Goal: Task Accomplishment & Management: Manage account settings

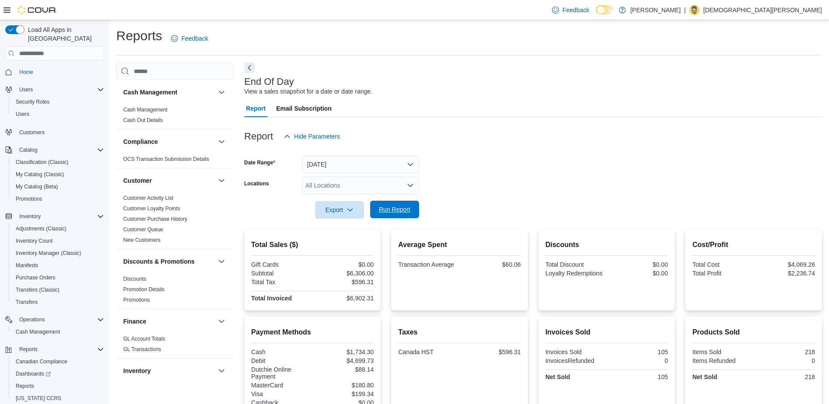
scroll to position [23, 0]
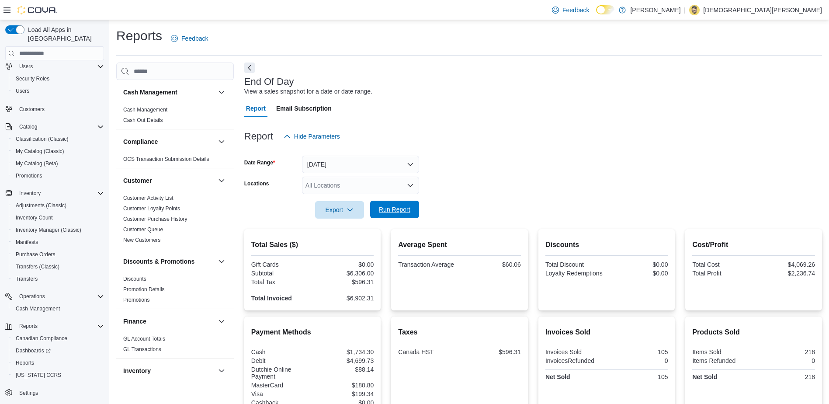
click at [397, 211] on span "Run Report" at bounding box center [394, 209] width 31 height 9
drag, startPoint x: 379, startPoint y: 191, endPoint x: 382, endPoint y: 198, distance: 7.9
click at [381, 196] on form "Date Range Today Locations All Locations Export Run Report" at bounding box center [533, 181] width 578 height 73
drag, startPoint x: 382, startPoint y: 198, endPoint x: 394, endPoint y: 207, distance: 15.0
click at [394, 207] on span "Run Report" at bounding box center [394, 209] width 31 height 9
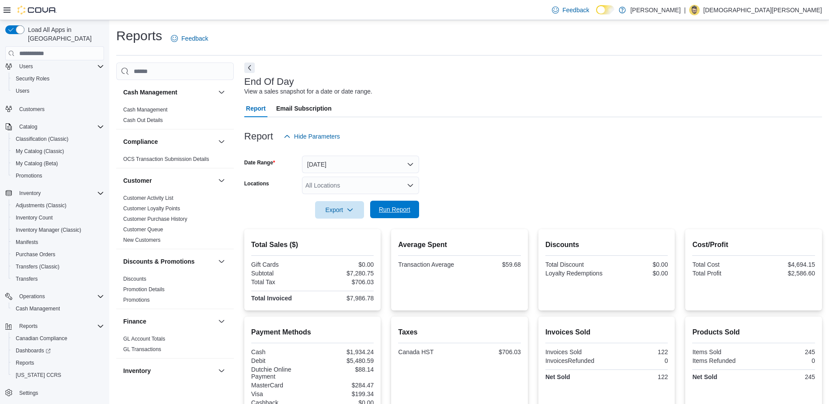
click at [395, 209] on span "Run Report" at bounding box center [394, 209] width 31 height 9
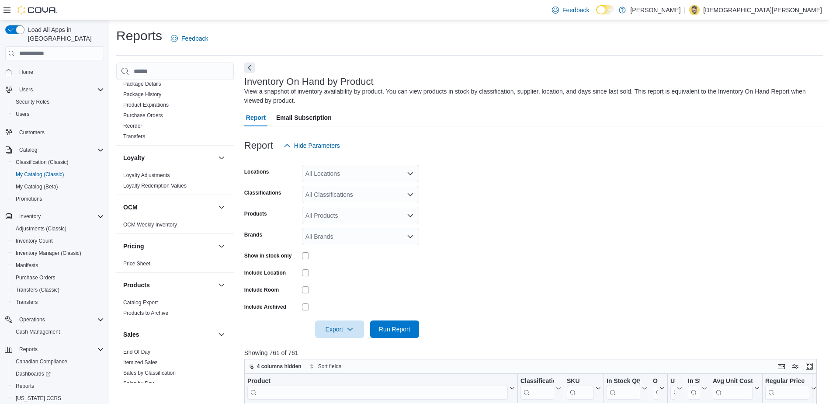
scroll to position [234, 0]
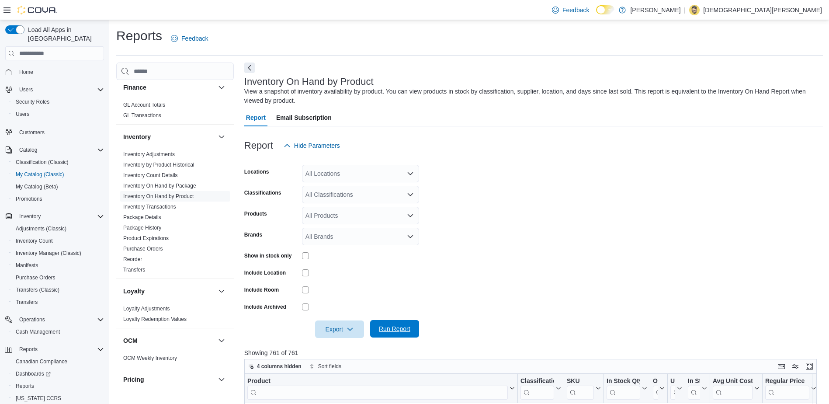
click at [392, 328] on span "Run Report" at bounding box center [394, 328] width 31 height 9
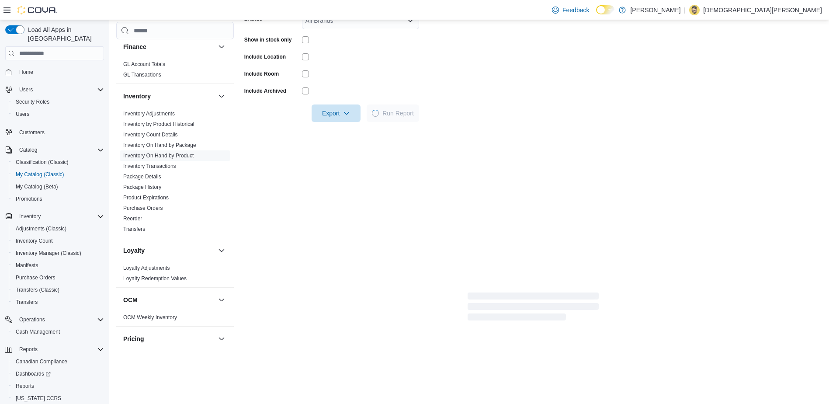
scroll to position [219, 0]
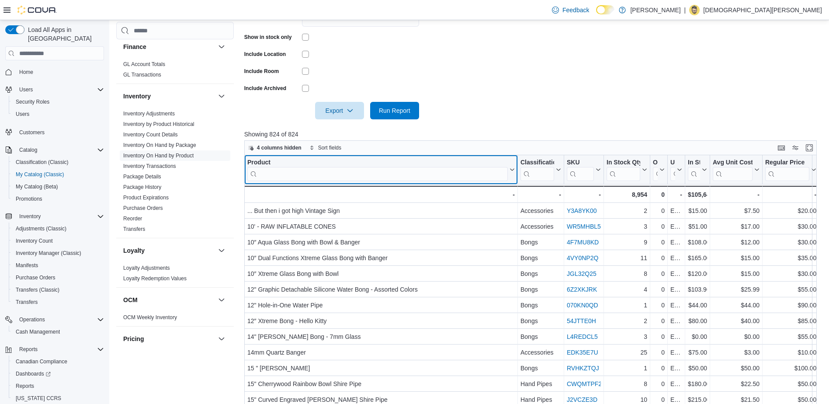
click at [340, 175] on input "search" at bounding box center [377, 174] width 260 height 14
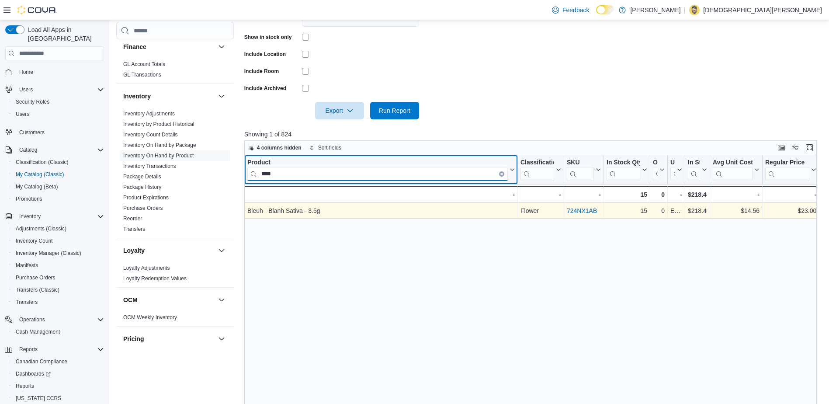
type input "****"
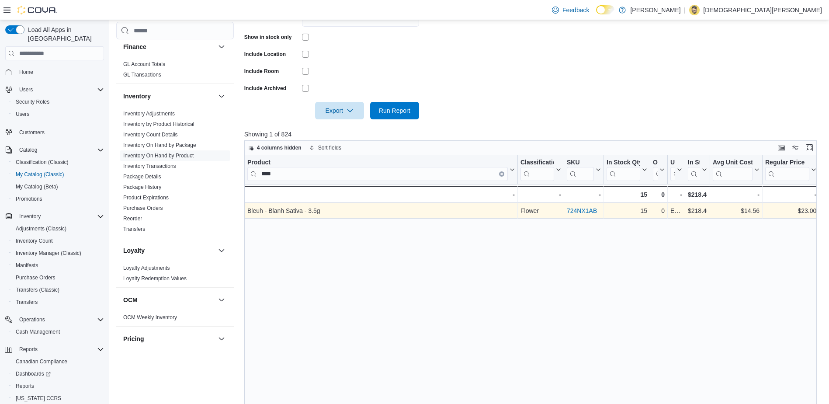
click at [590, 213] on link "724NX1AB" at bounding box center [582, 210] width 30 height 7
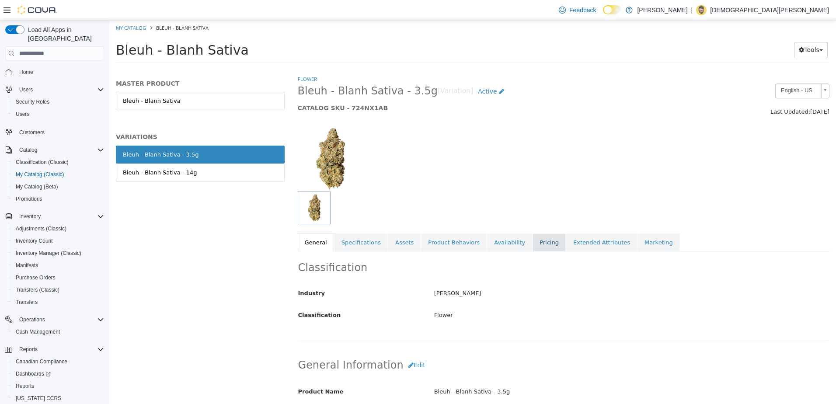
click at [535, 239] on link "Pricing" at bounding box center [548, 242] width 33 height 18
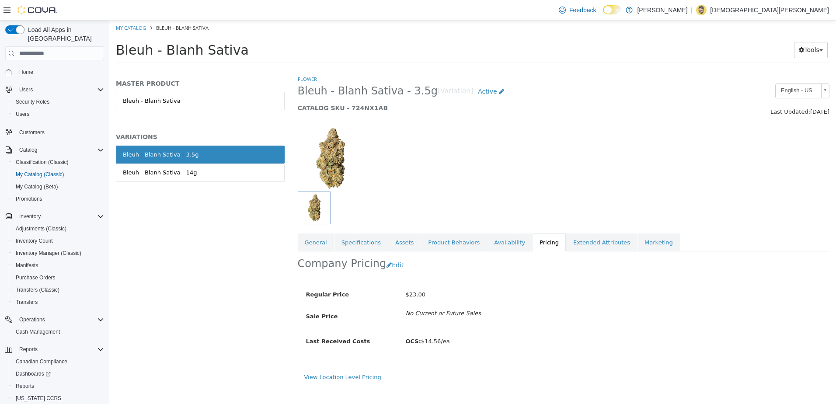
click at [486, 230] on div "Flower Bleuh - Blanh Sativa - 3.5g [Variation] Active CATALOG SKU - 724NX1AB En…" at bounding box center [564, 177] width 532 height 204
click at [496, 239] on link "Availability" at bounding box center [509, 242] width 45 height 18
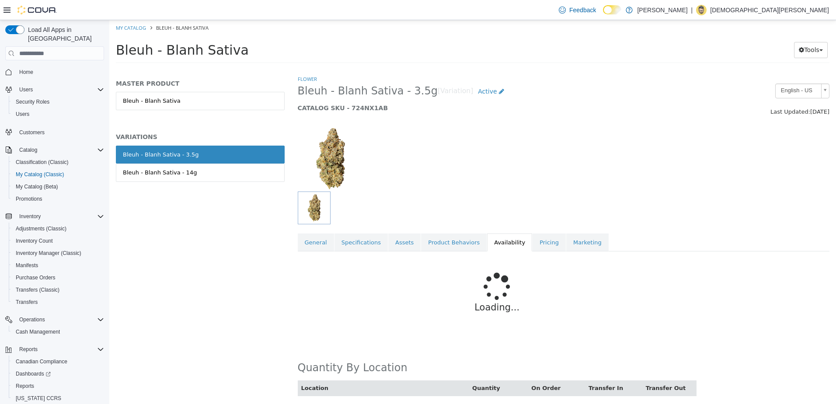
scroll to position [25, 0]
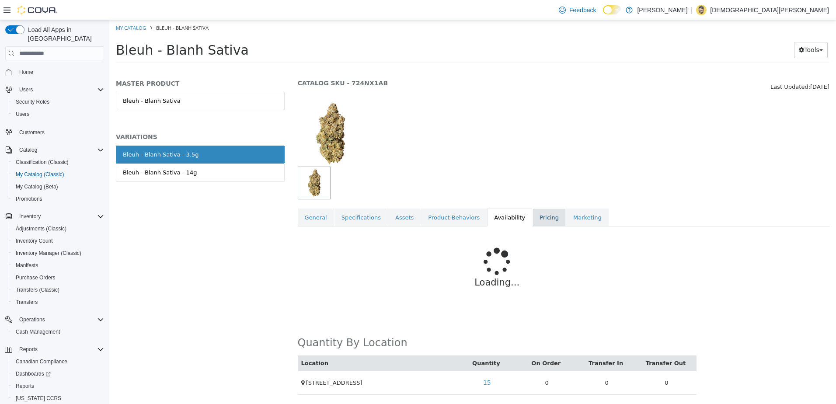
click at [532, 212] on link "Pricing" at bounding box center [548, 217] width 33 height 18
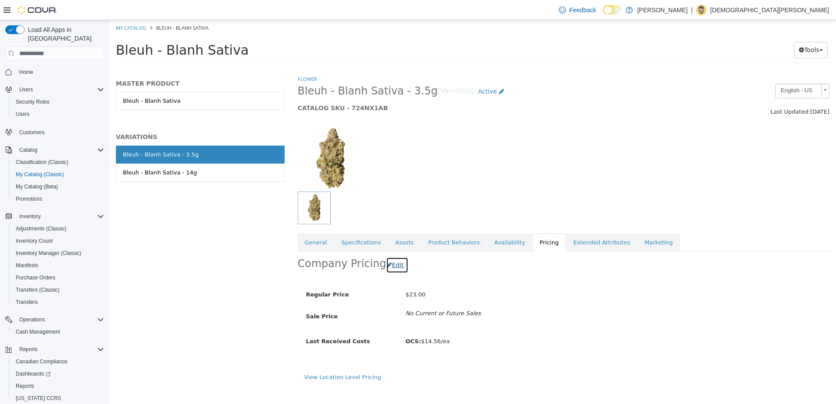
click at [399, 266] on button "Edit" at bounding box center [397, 265] width 22 height 16
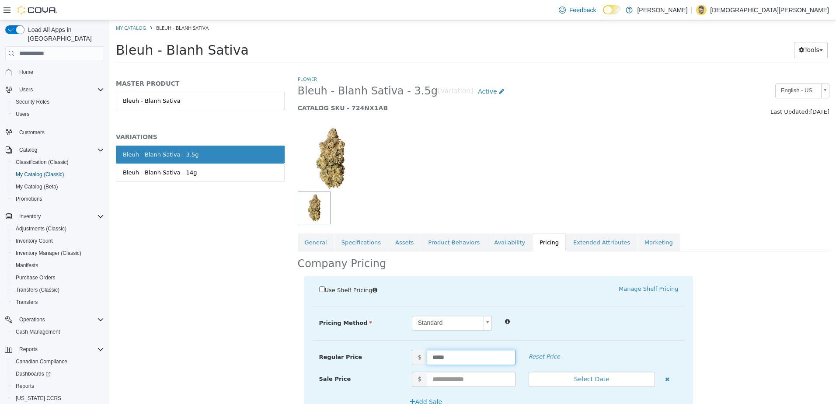
click at [446, 352] on input "*****" at bounding box center [471, 357] width 88 height 15
type input "*****"
click at [627, 348] on div "Use Shelf Pricing    Manage Shelf Pricing Shelf Price Select a Shelf Price Shel…" at bounding box center [498, 380] width 389 height 208
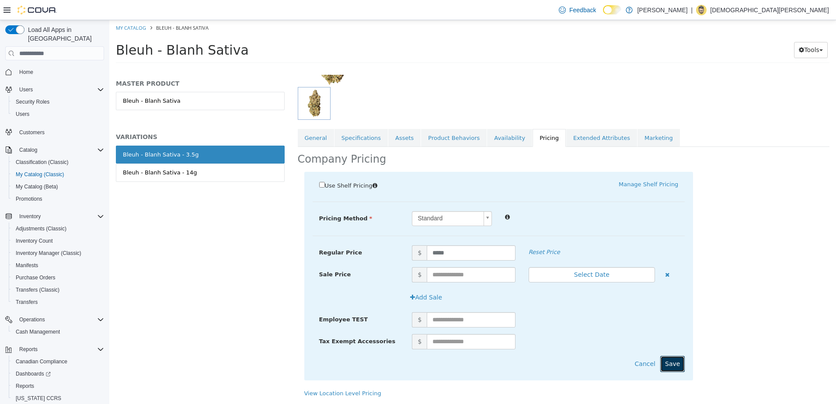
click at [661, 361] on button "Save" at bounding box center [672, 364] width 24 height 16
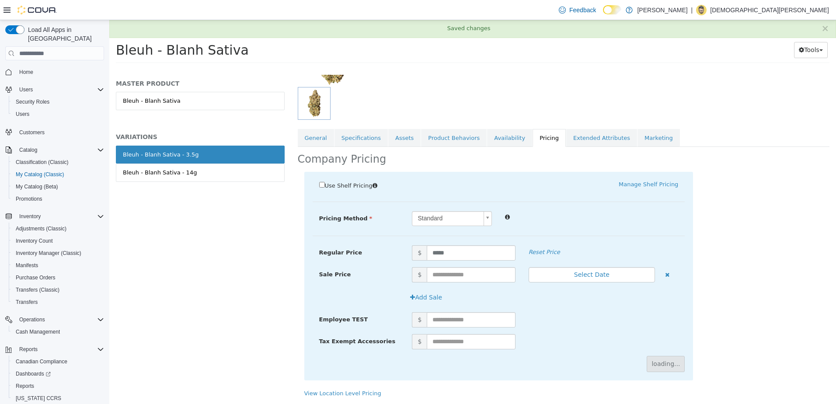
scroll to position [0, 0]
